Goal: Information Seeking & Learning: Learn about a topic

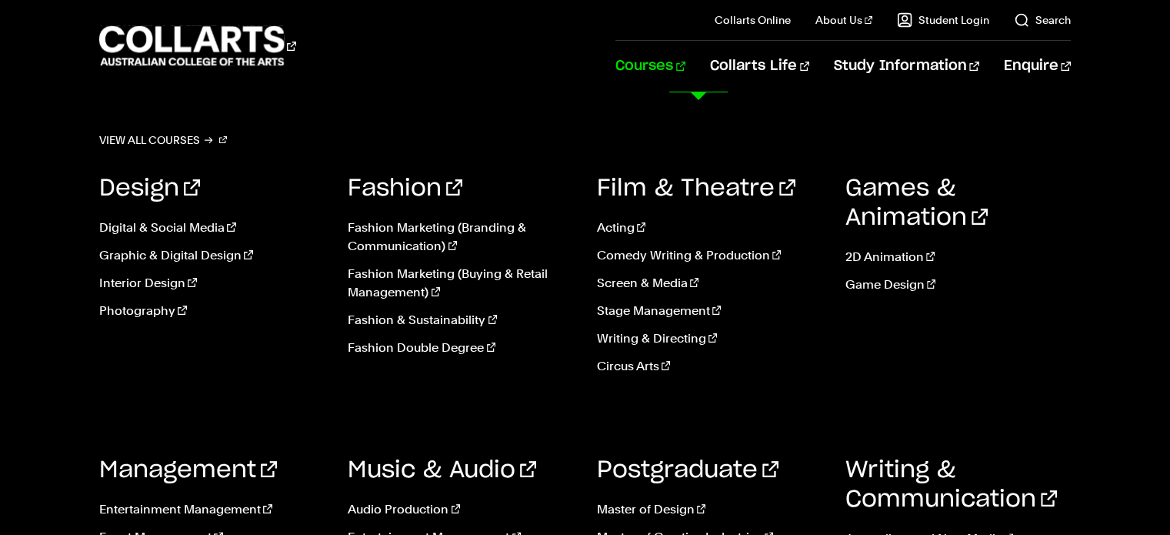
scroll to position [219, 0]
click at [198, 530] on link "Event Management" at bounding box center [211, 537] width 225 height 18
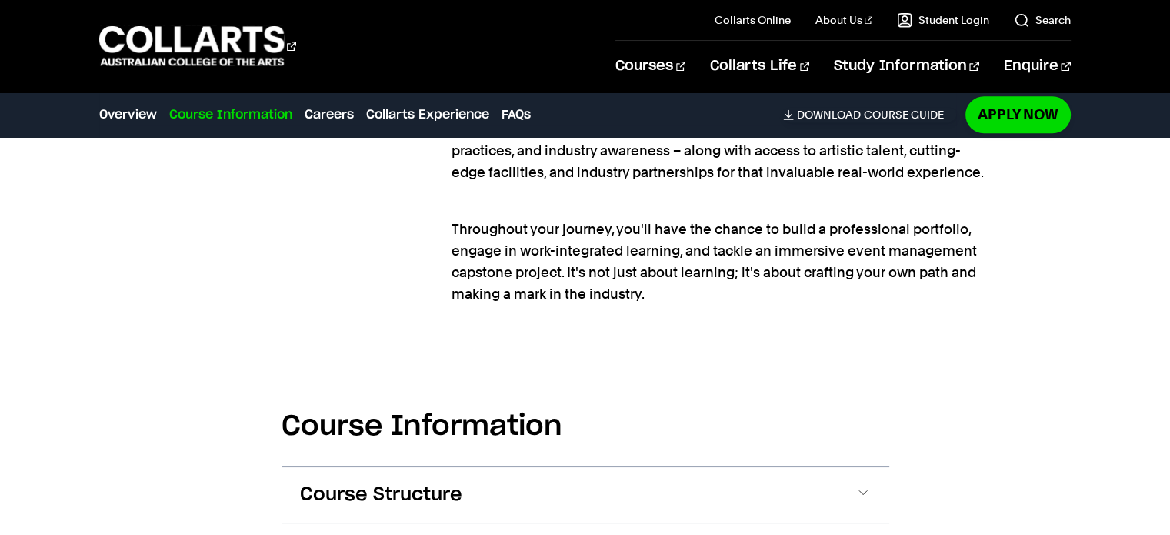
scroll to position [1651, 0]
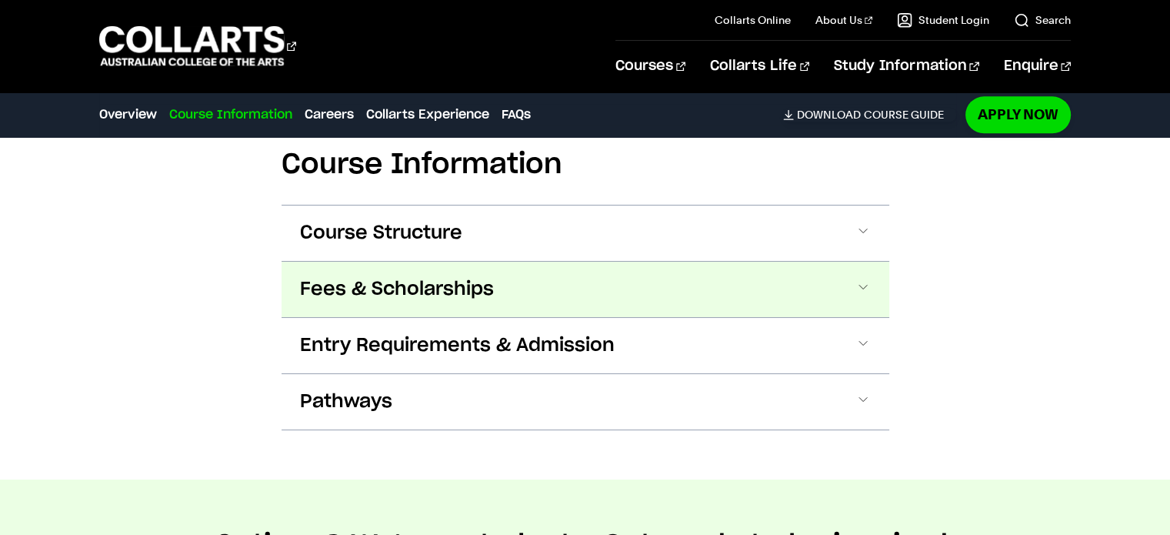
click at [639, 299] on button "Fees & Scholarships" at bounding box center [586, 289] width 608 height 55
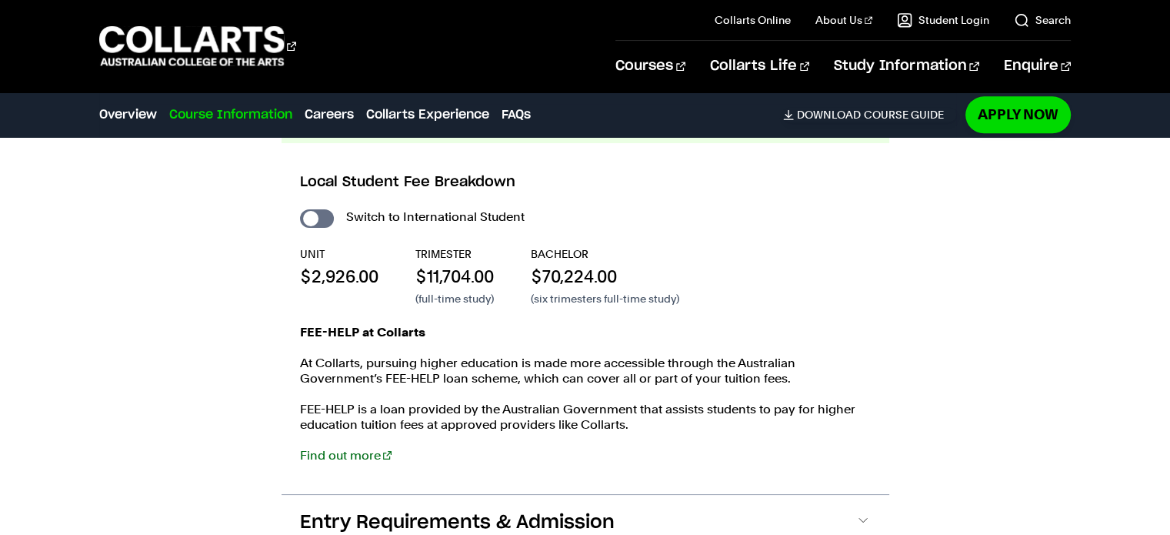
scroll to position [1823, 0]
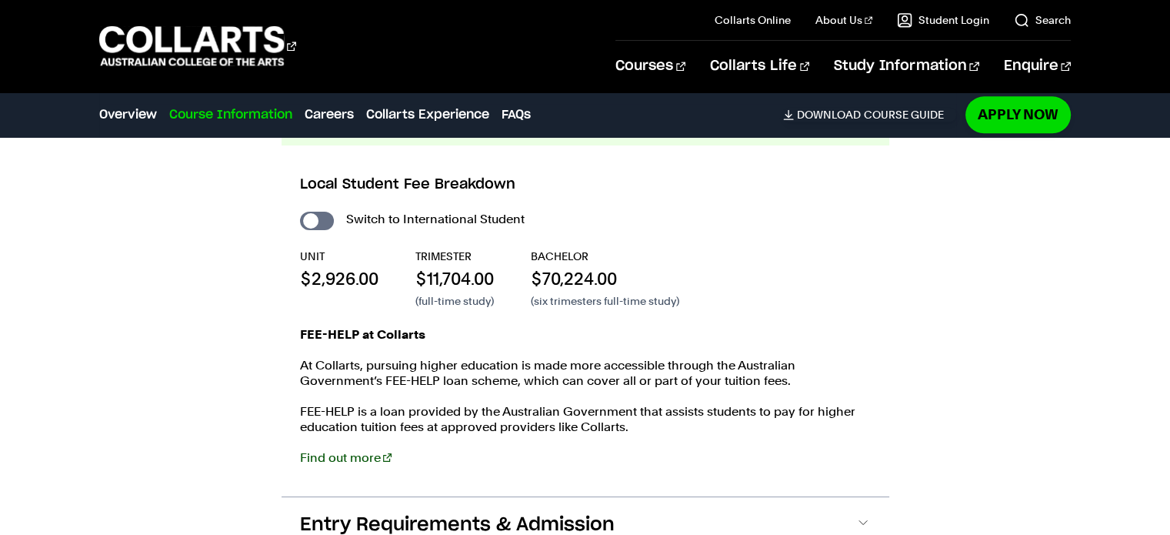
click at [349, 452] on link "Find out more" at bounding box center [346, 457] width 92 height 15
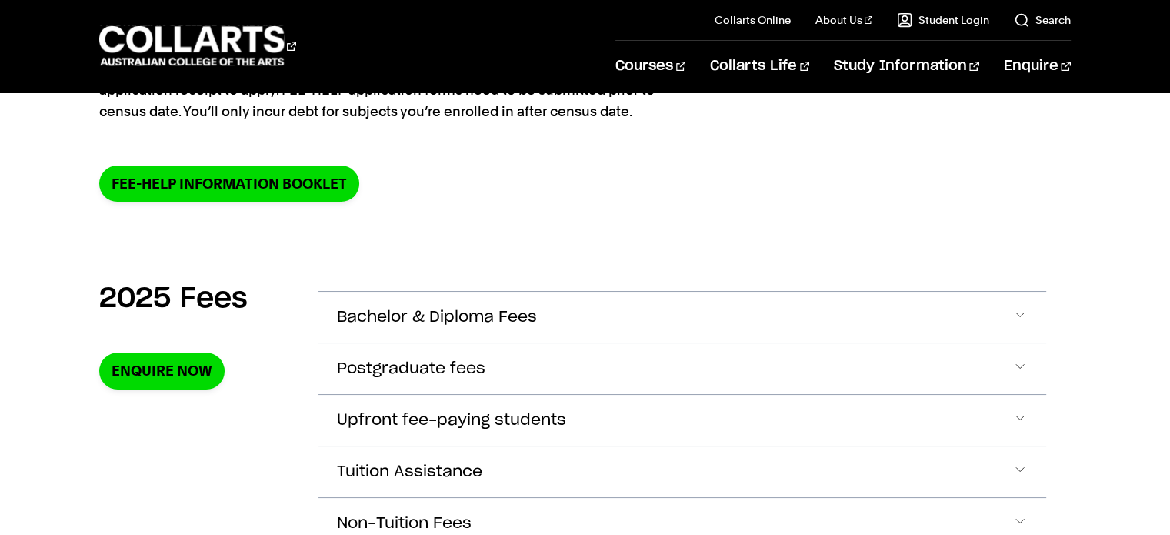
scroll to position [393, 0]
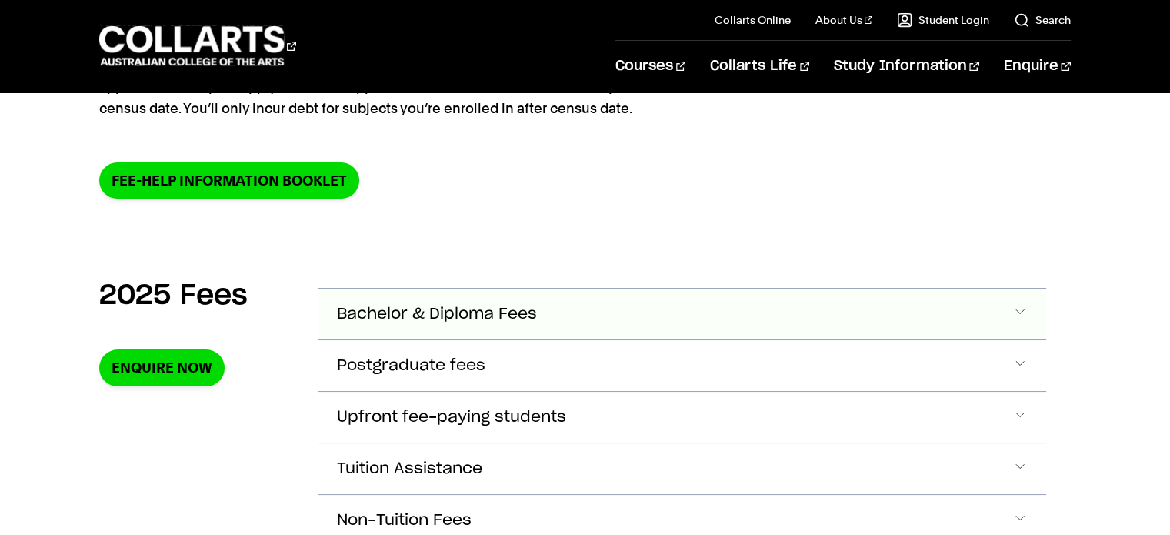
click at [1025, 310] on span "Accordion Section" at bounding box center [1020, 314] width 15 height 20
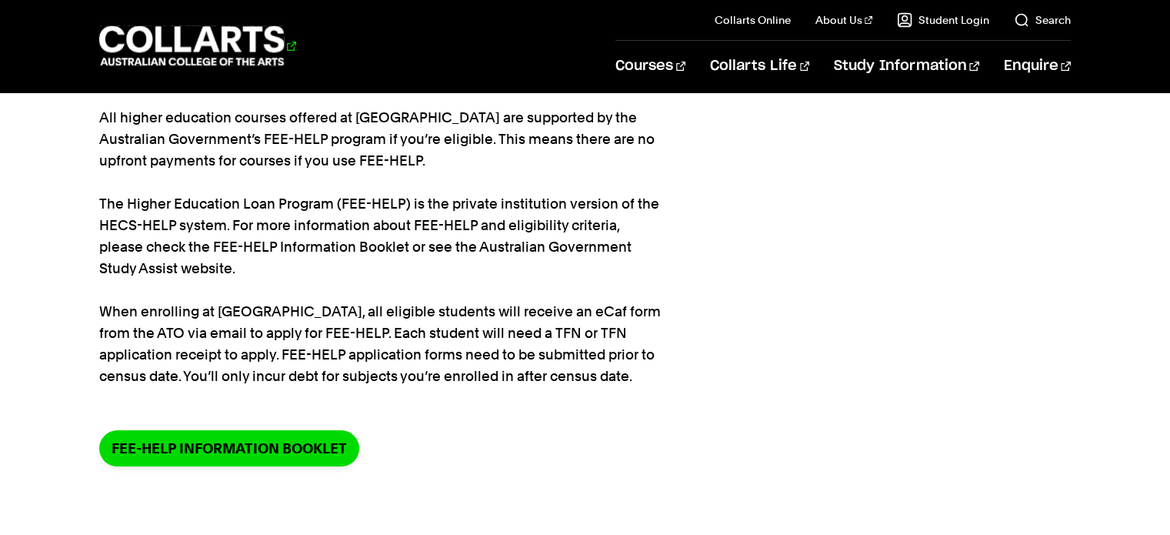
scroll to position [66, 0]
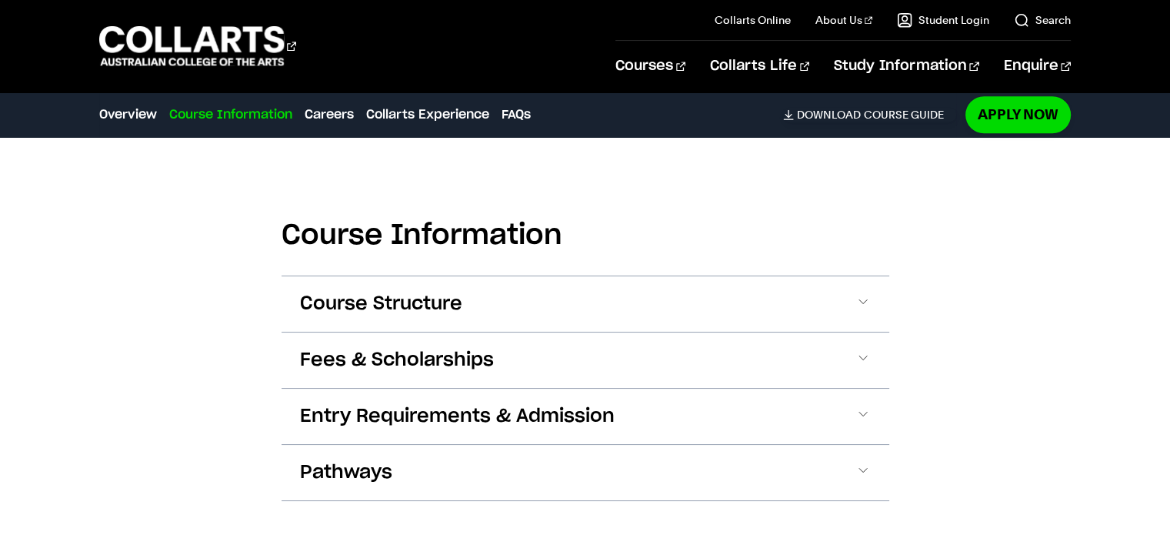
scroll to position [1604, 0]
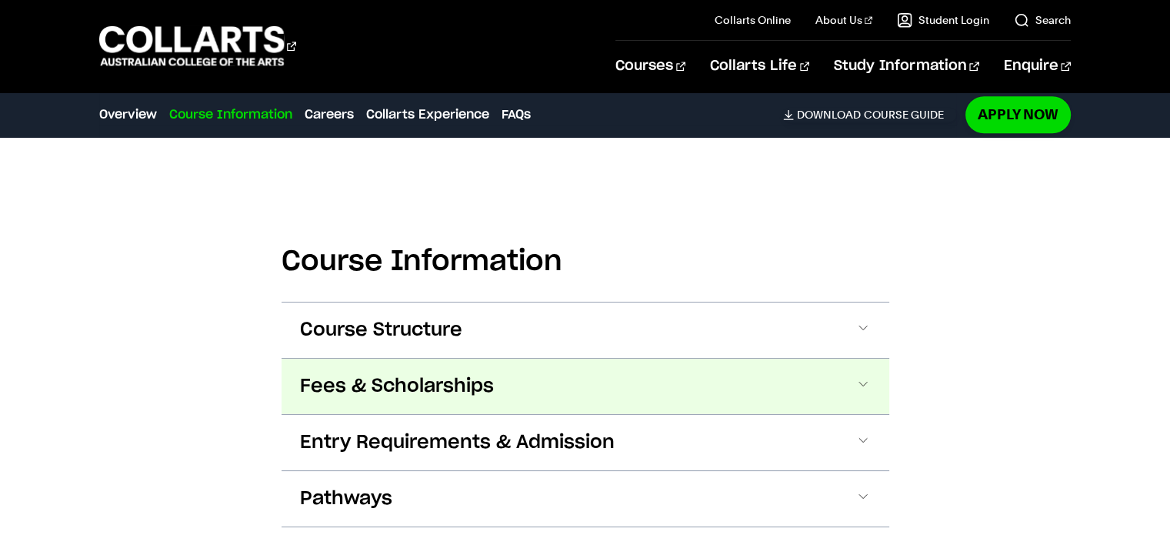
click at [858, 385] on span at bounding box center [863, 386] width 15 height 20
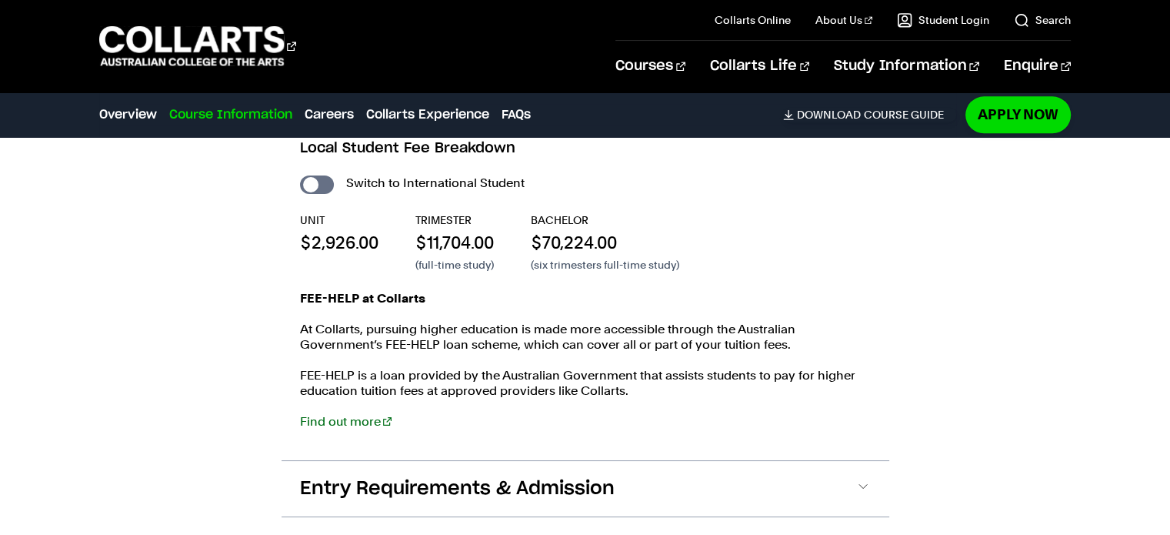
scroll to position [1862, 0]
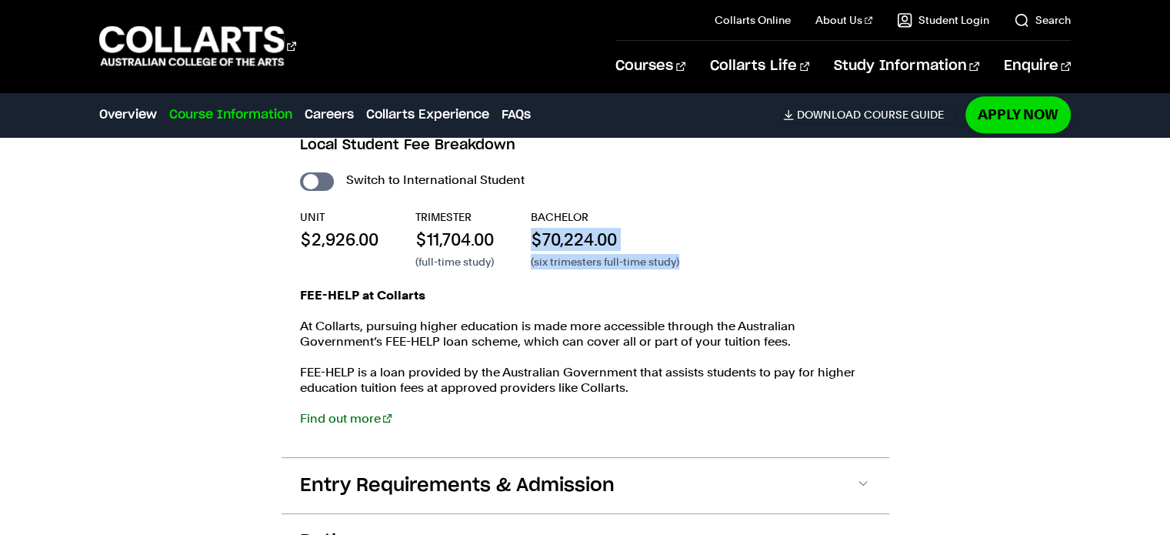
drag, startPoint x: 684, startPoint y: 257, endPoint x: 535, endPoint y: 233, distance: 151.2
click at [535, 233] on div "UNIT $2,926.00 TRIMESTER $11,704.00 (full-time study) BACHELOR $70,224.00 (six …" at bounding box center [585, 239] width 571 height 60
click at [588, 289] on p "FEE-HELP at Collarts" at bounding box center [585, 295] width 571 height 15
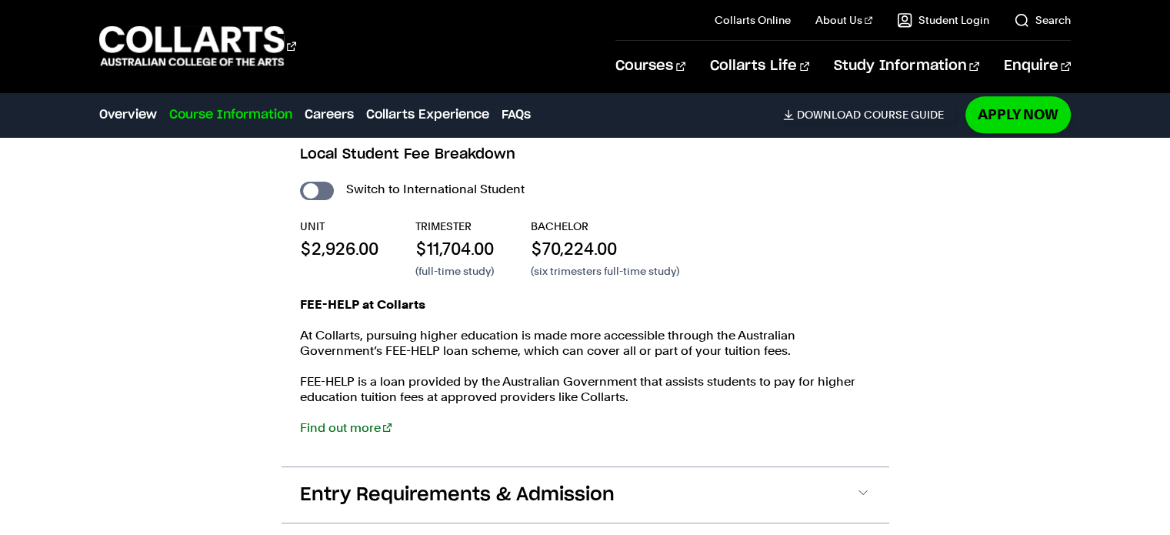
scroll to position [1853, 0]
click at [316, 189] on input "International Student" at bounding box center [317, 191] width 34 height 18
checkbox input "true"
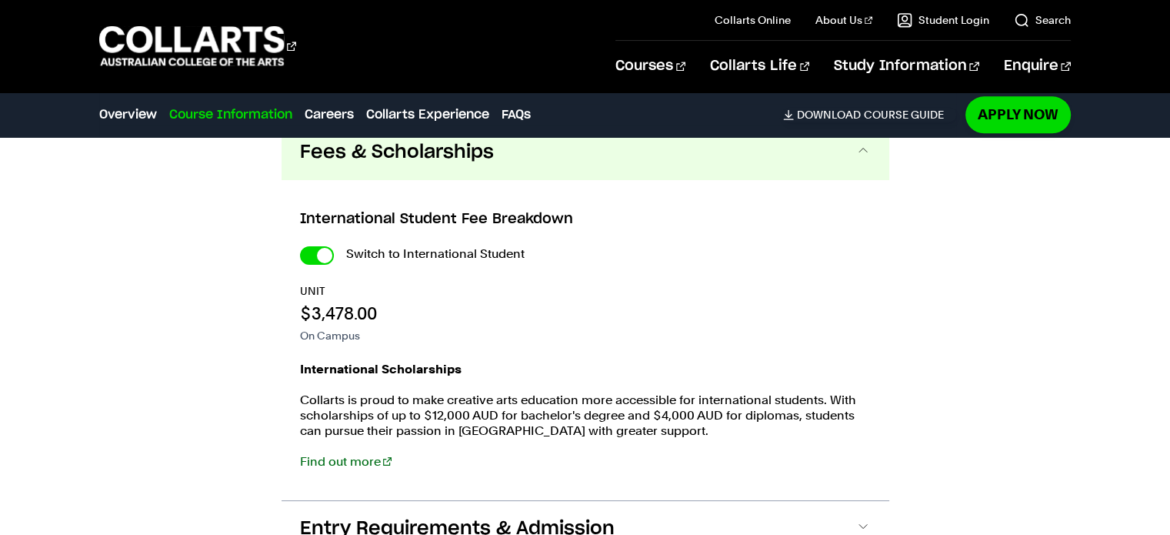
scroll to position [1785, 0]
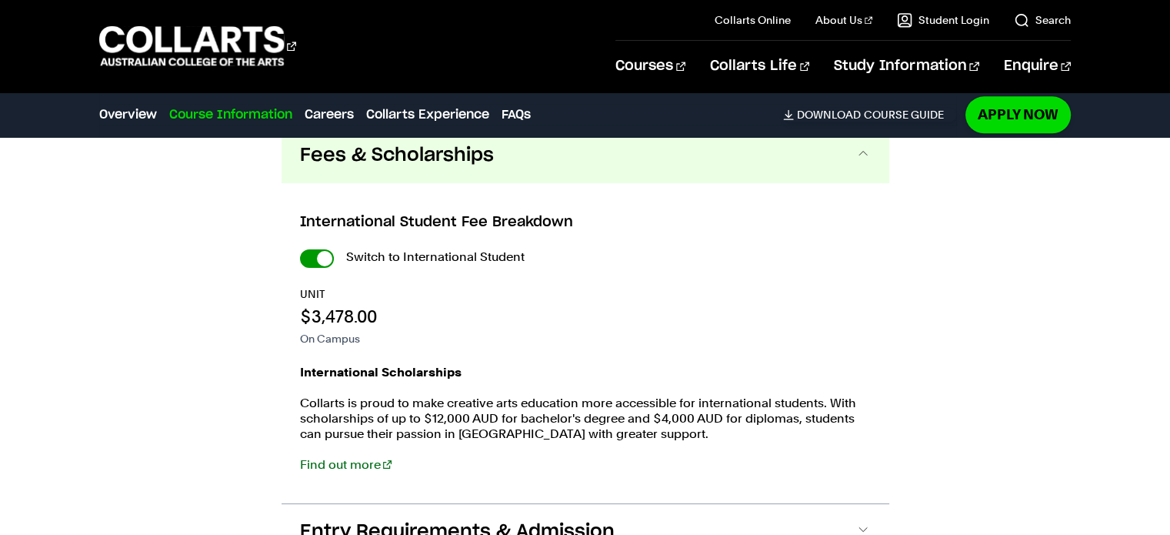
click at [322, 255] on input "International Student" at bounding box center [317, 258] width 34 height 18
checkbox input "false"
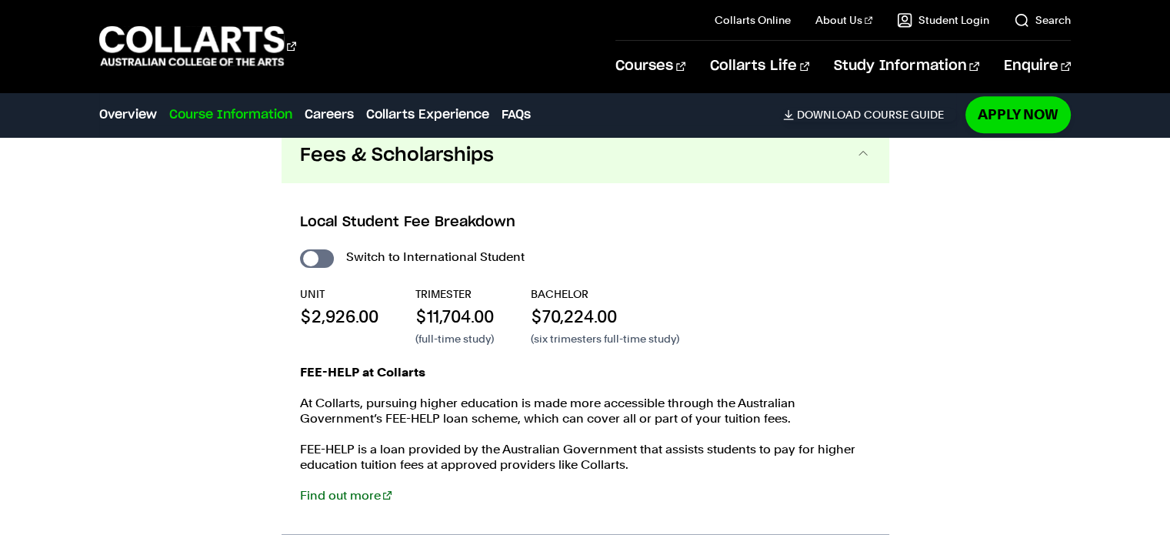
scroll to position [1857, 0]
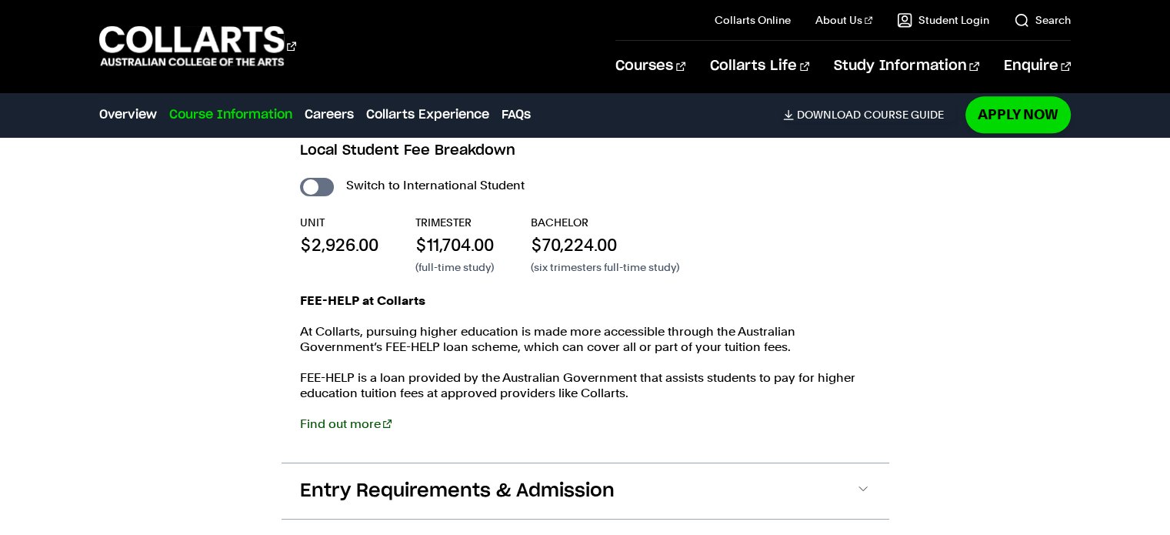
click at [366, 424] on link "Find out more" at bounding box center [346, 423] width 92 height 15
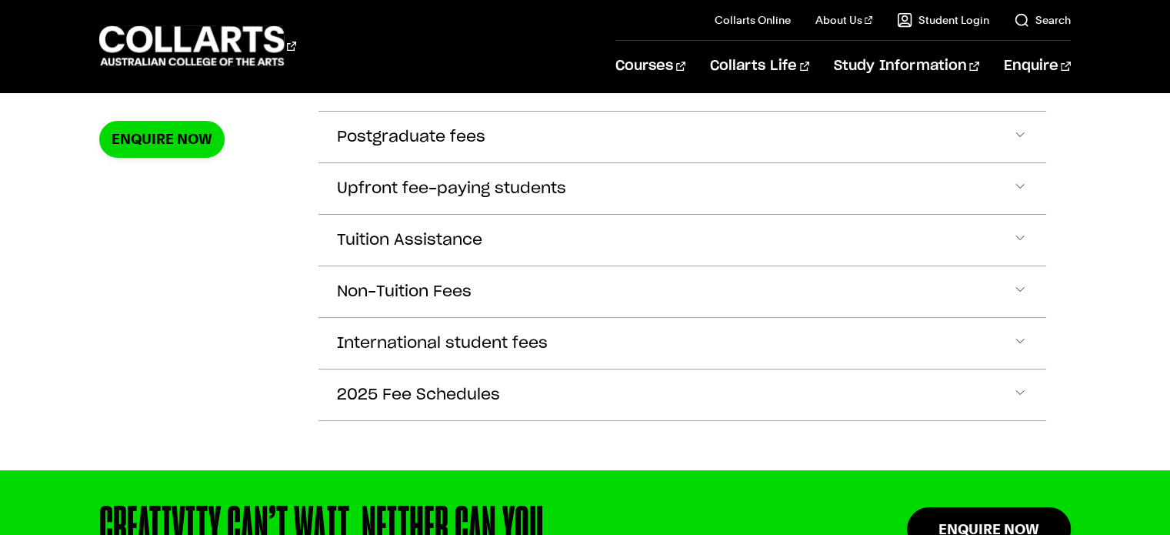
scroll to position [622, 0]
click at [1019, 238] on span "Accordion Section" at bounding box center [1020, 240] width 15 height 20
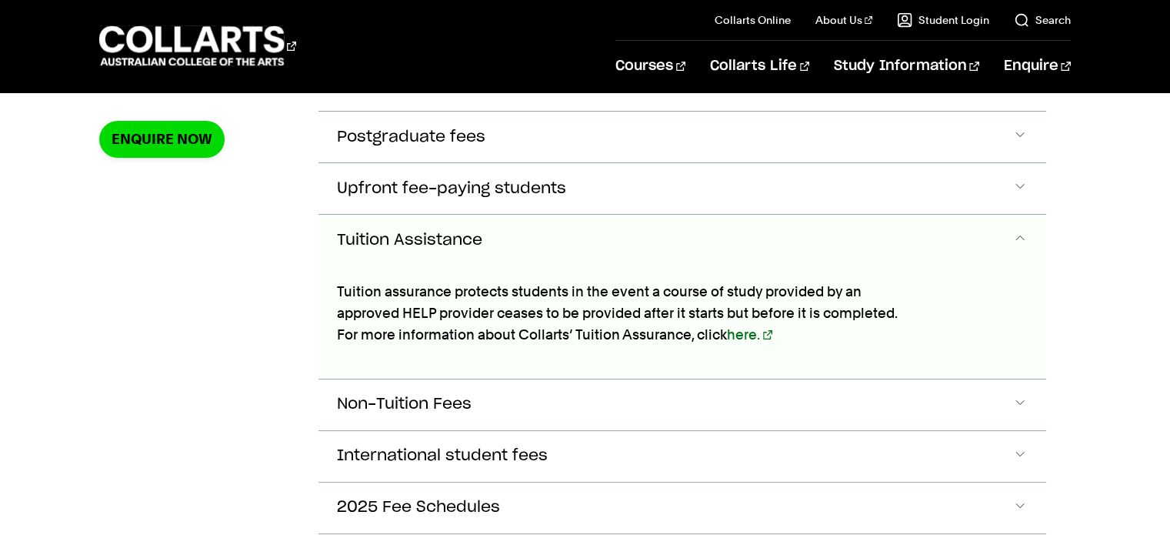
scroll to position [694, 0]
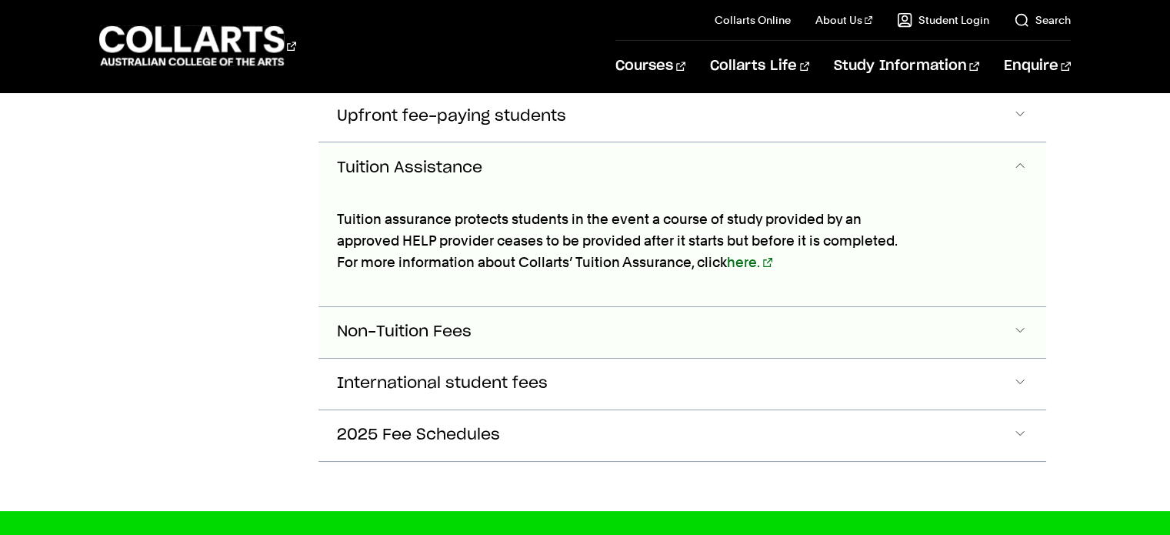
click at [1011, 326] on button "Non-Tuition Fees" at bounding box center [682, 332] width 727 height 51
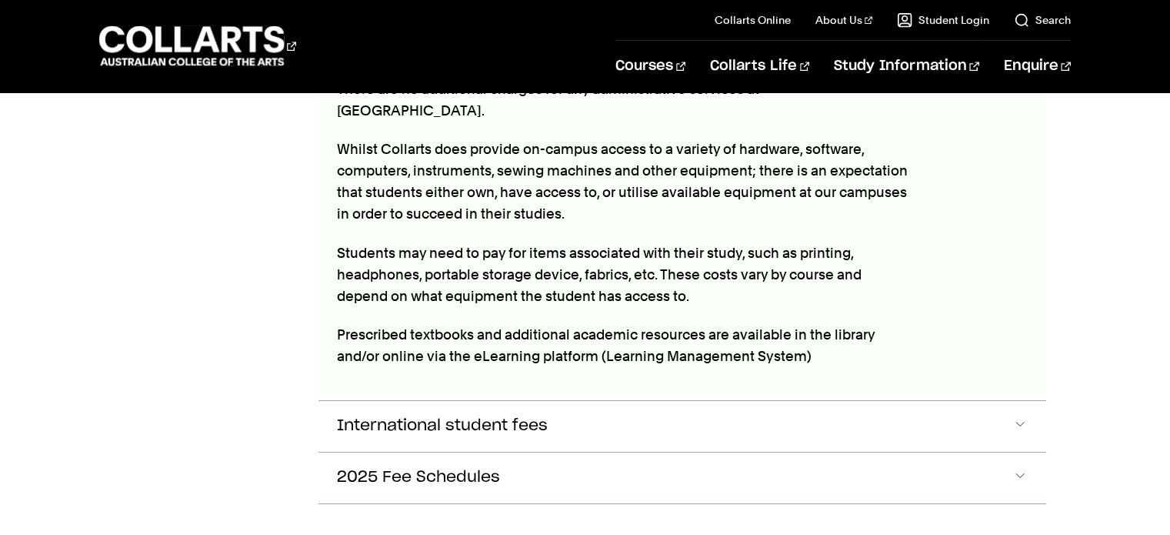
scroll to position [1068, 0]
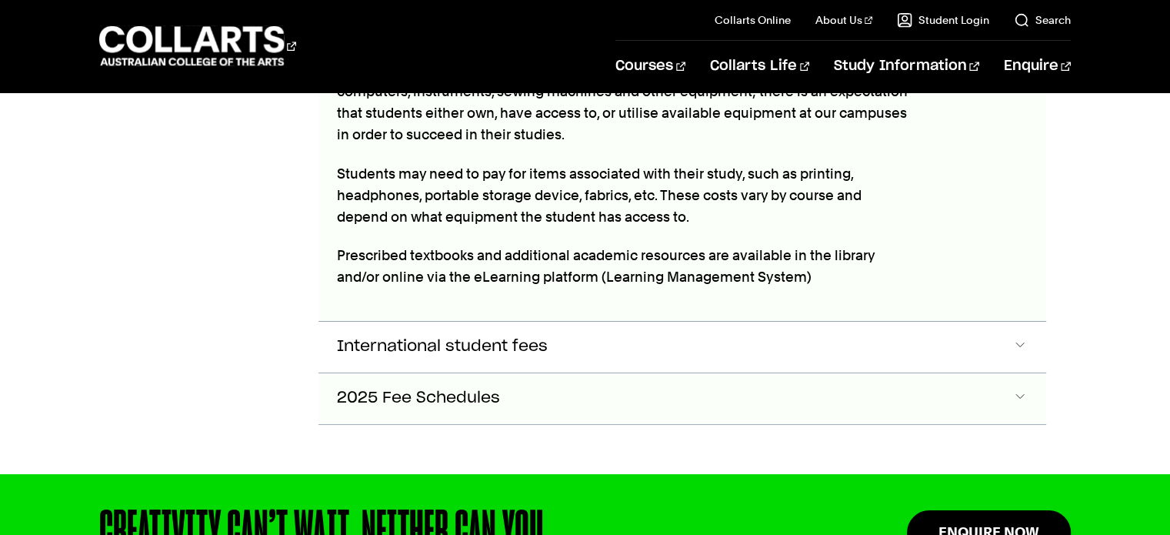
click at [1027, 389] on span "Accordion Section" at bounding box center [1020, 399] width 15 height 20
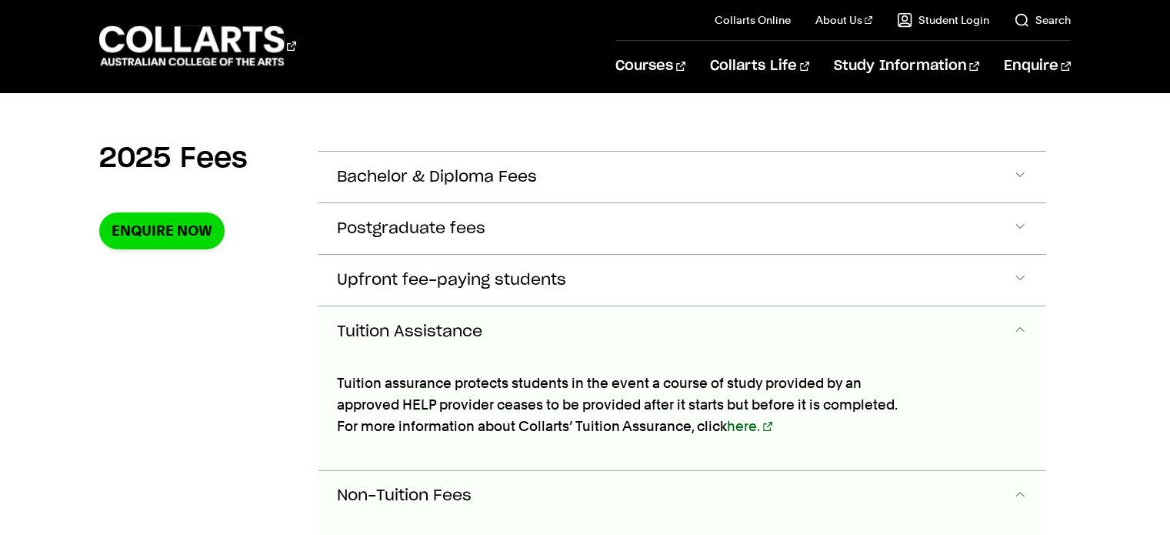
scroll to position [529, 0]
click at [1022, 276] on span "Accordion Section" at bounding box center [1020, 281] width 15 height 20
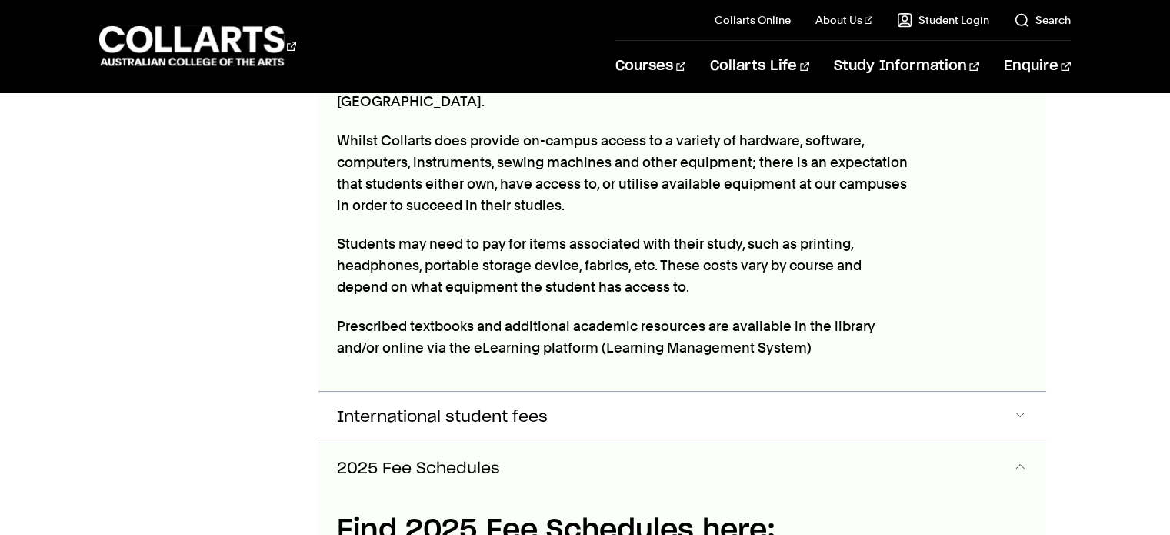
scroll to position [1112, 0]
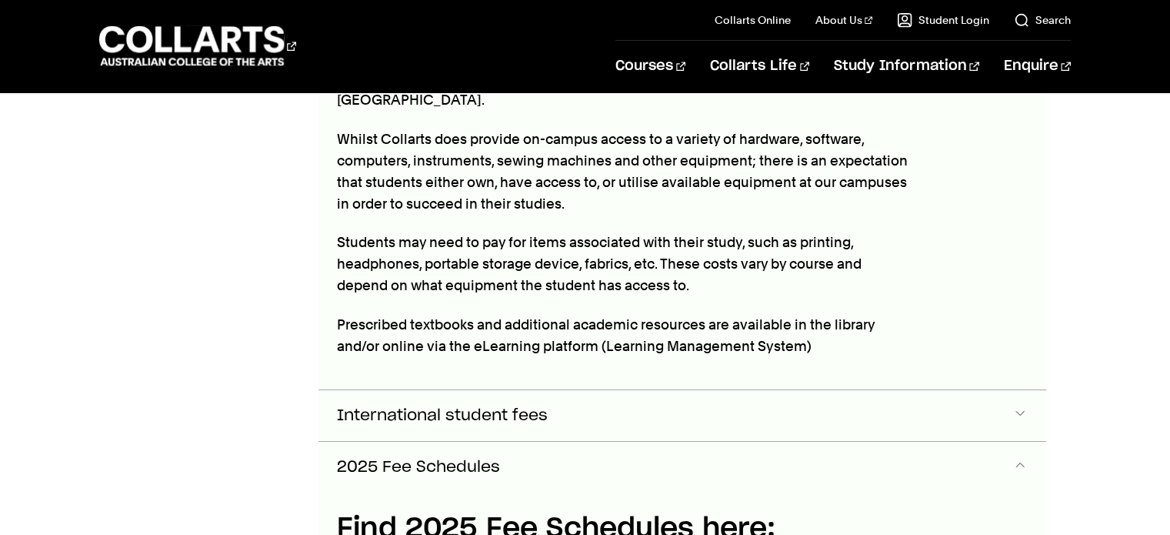
click at [1020, 406] on span "Accordion Section" at bounding box center [1020, 416] width 15 height 20
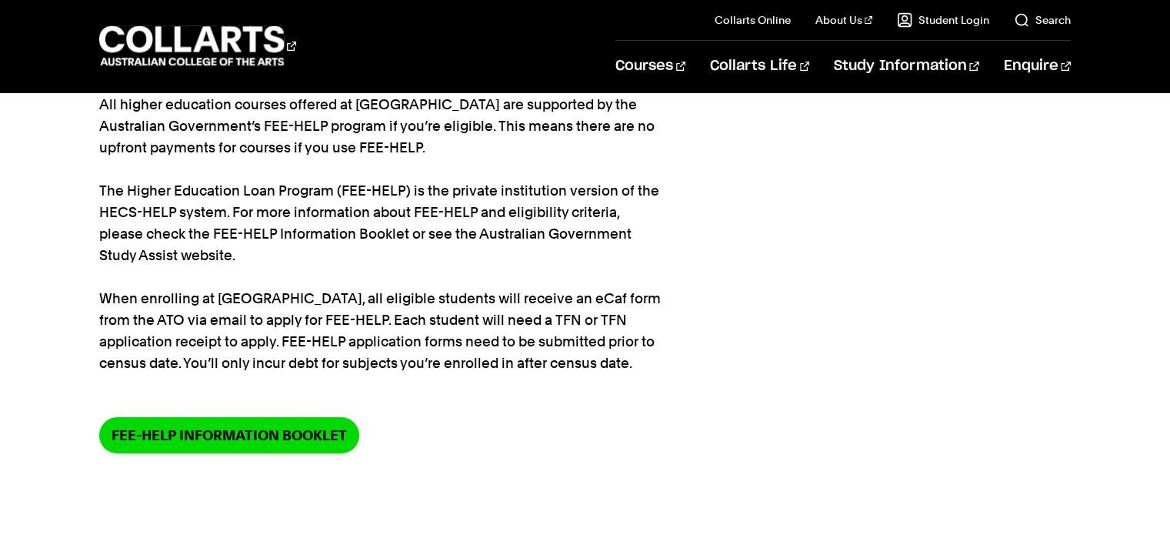
scroll to position [0, 0]
